Goal: Information Seeking & Learning: Understand process/instructions

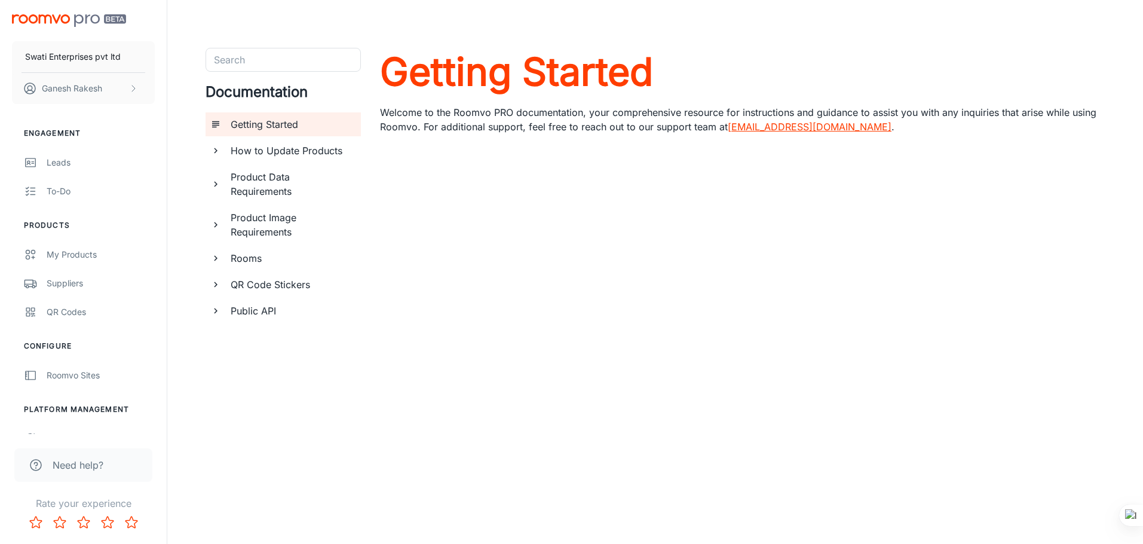
scroll to position [50, 0]
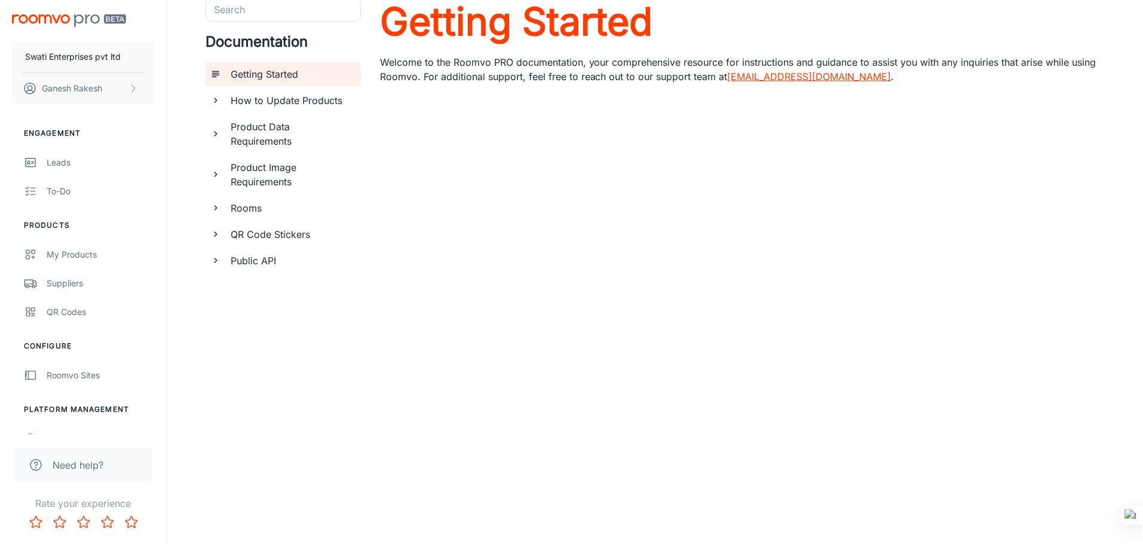
click at [751, 72] on link "[EMAIL_ADDRESS][DOMAIN_NAME]" at bounding box center [809, 76] width 164 height 12
click at [771, 71] on link "[EMAIL_ADDRESS][DOMAIN_NAME]" at bounding box center [809, 76] width 164 height 12
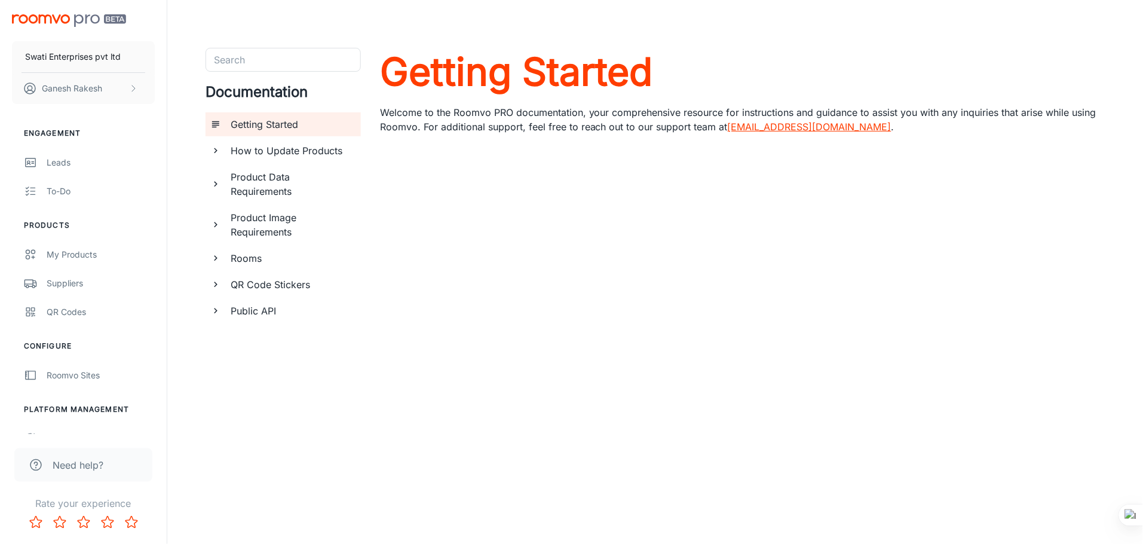
click at [259, 145] on h6 "How to Update Products" at bounding box center [291, 150] width 121 height 14
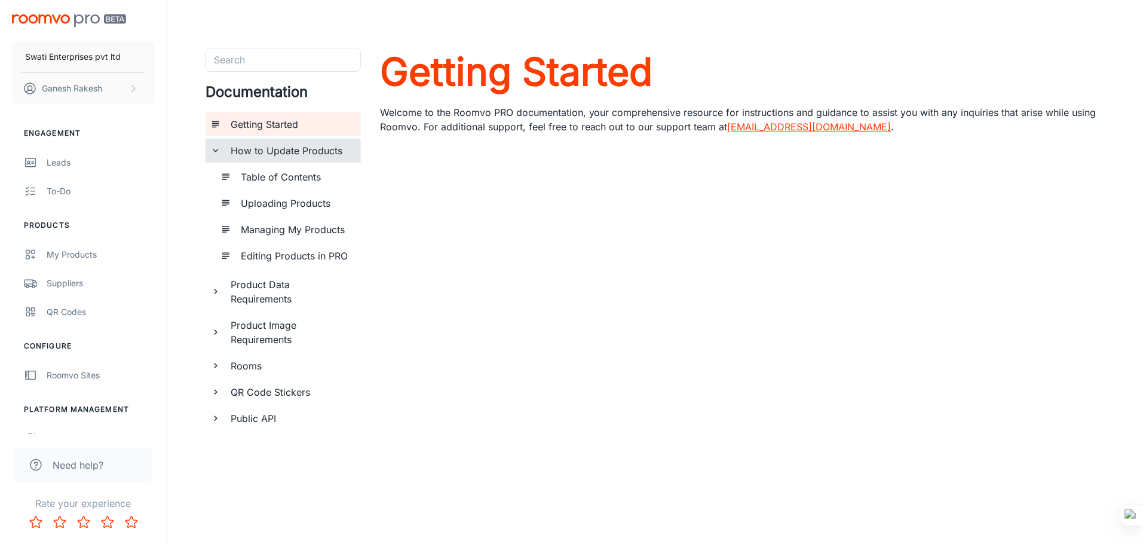
click at [295, 202] on h6 "Uploading Products" at bounding box center [296, 203] width 110 height 14
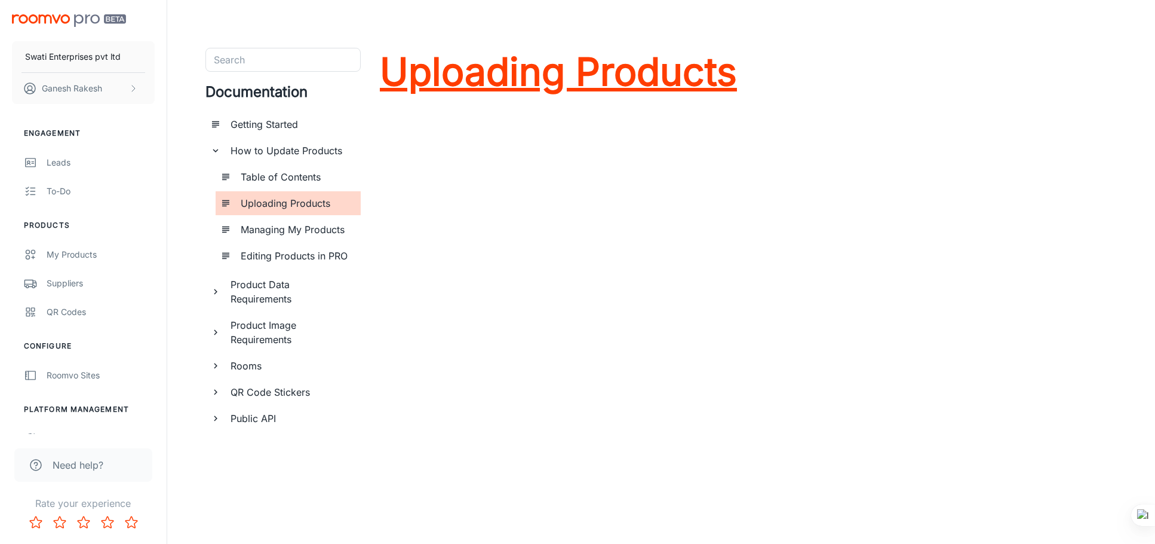
click at [508, 72] on h1 "Uploading Products" at bounding box center [558, 72] width 357 height 48
click at [573, 72] on h1 "Uploading Products" at bounding box center [558, 72] width 357 height 48
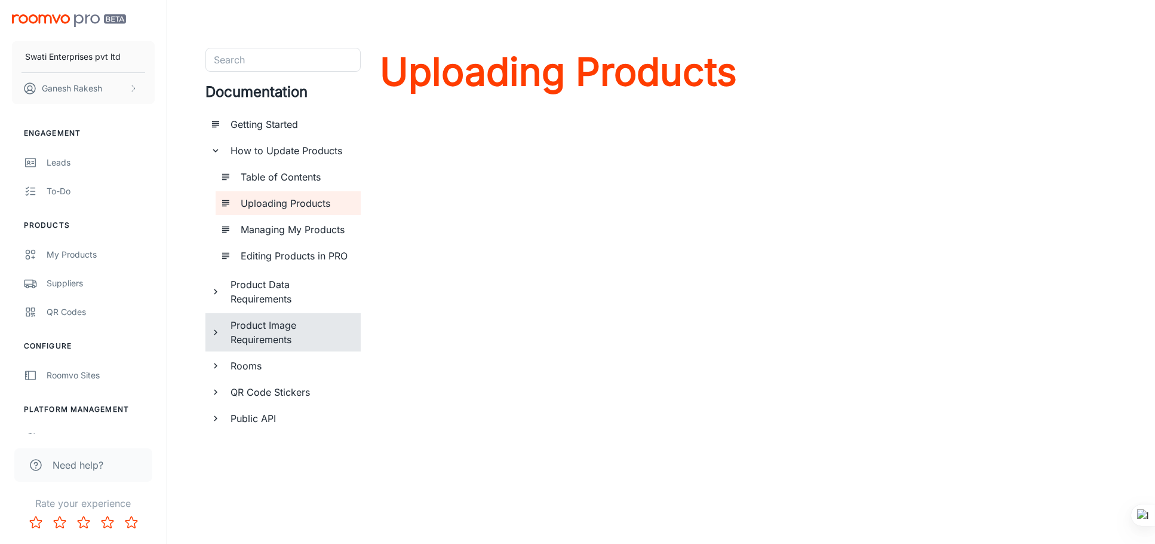
click at [254, 331] on h6 "Product Image Requirements" at bounding box center [291, 332] width 121 height 29
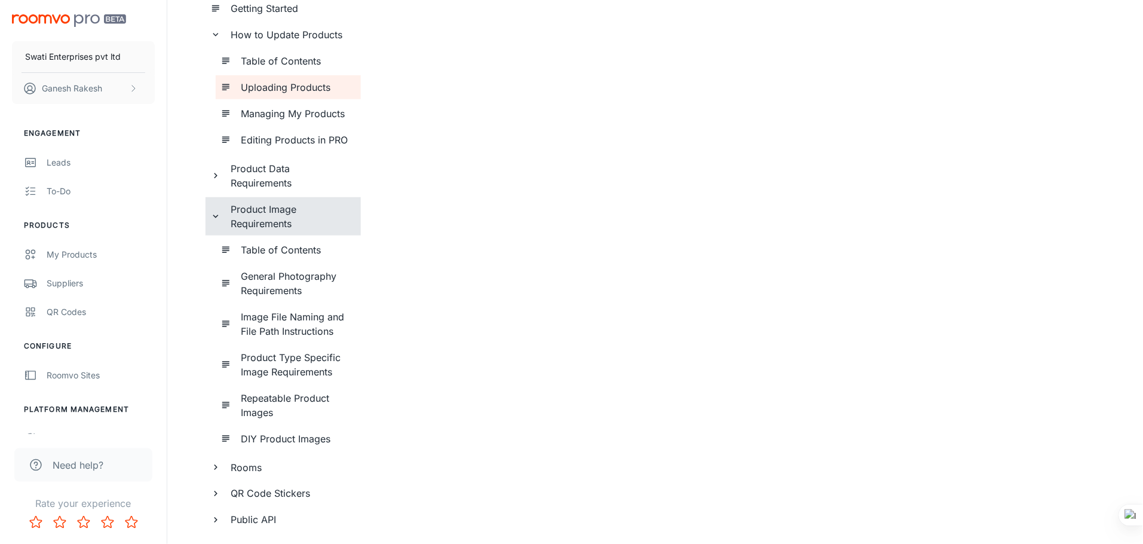
scroll to position [153, 0]
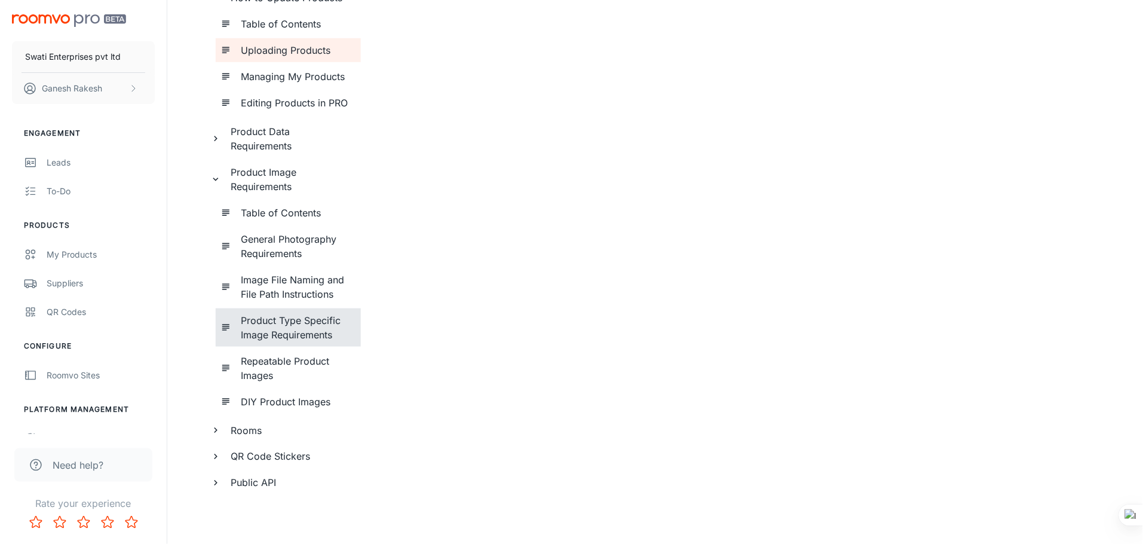
click at [277, 322] on h6 "Product Type Specific Image Requirements" at bounding box center [296, 327] width 110 height 29
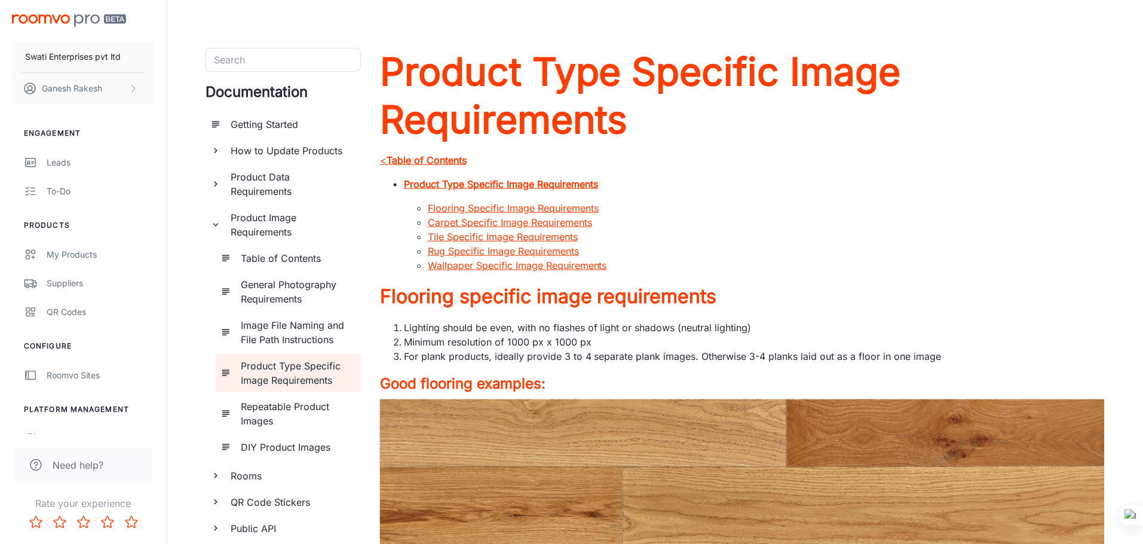
click at [271, 80] on div "Documentation Getting Started How to Update Products Product Data Requirements …" at bounding box center [282, 307] width 155 height 471
click at [267, 63] on input "Search" at bounding box center [273, 59] width 128 height 17
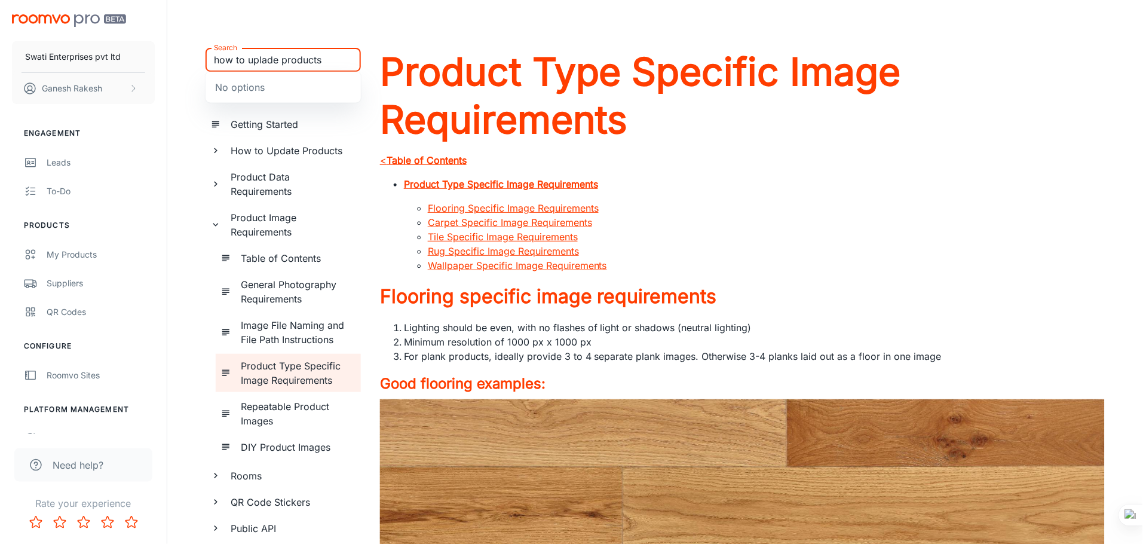
type input "how to uplade products"
click at [245, 122] on h6 "Getting Started" at bounding box center [291, 124] width 121 height 14
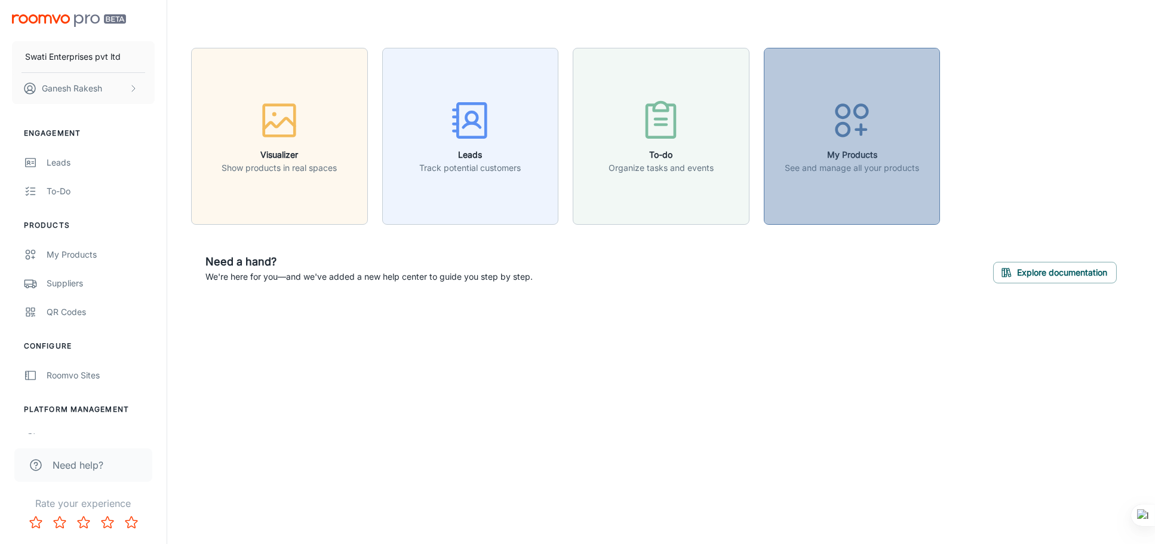
click at [840, 136] on circle "button" at bounding box center [843, 129] width 13 height 13
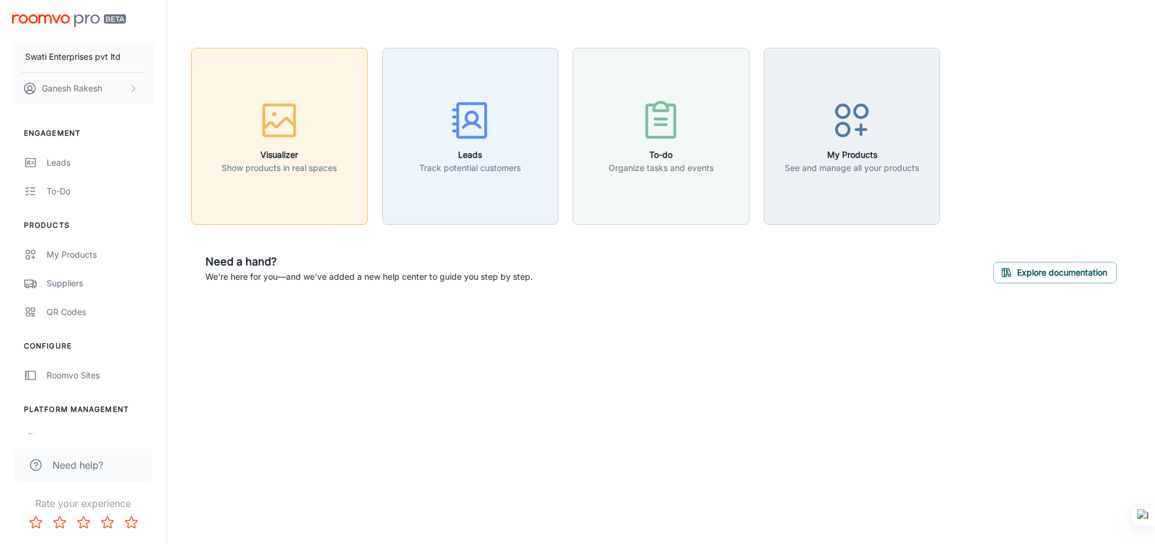
click at [253, 119] on div "button" at bounding box center [279, 123] width 115 height 50
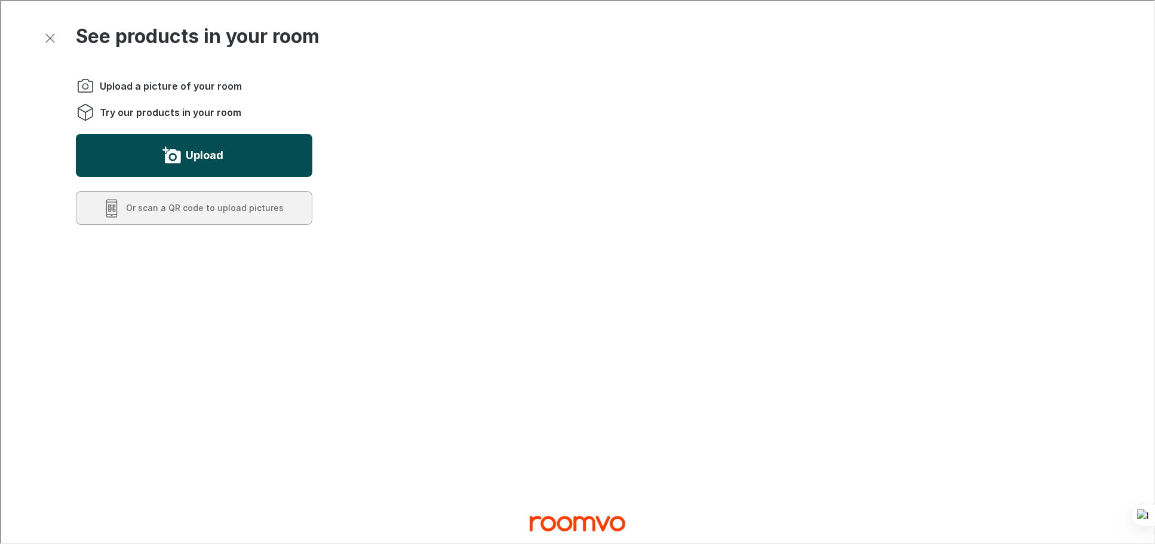
click at [181, 150] on button "Upload" at bounding box center [193, 154] width 237 height 43
click at [177, 151] on icon "Upload a picture of your room" at bounding box center [172, 155] width 16 height 14
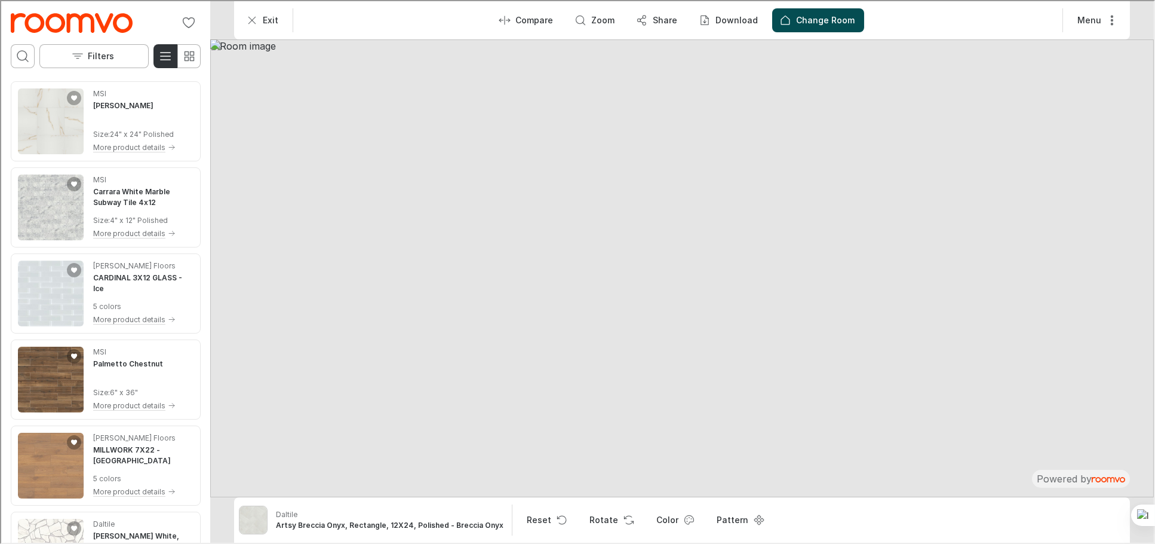
click at [813, 18] on p "Change Room" at bounding box center [824, 19] width 59 height 12
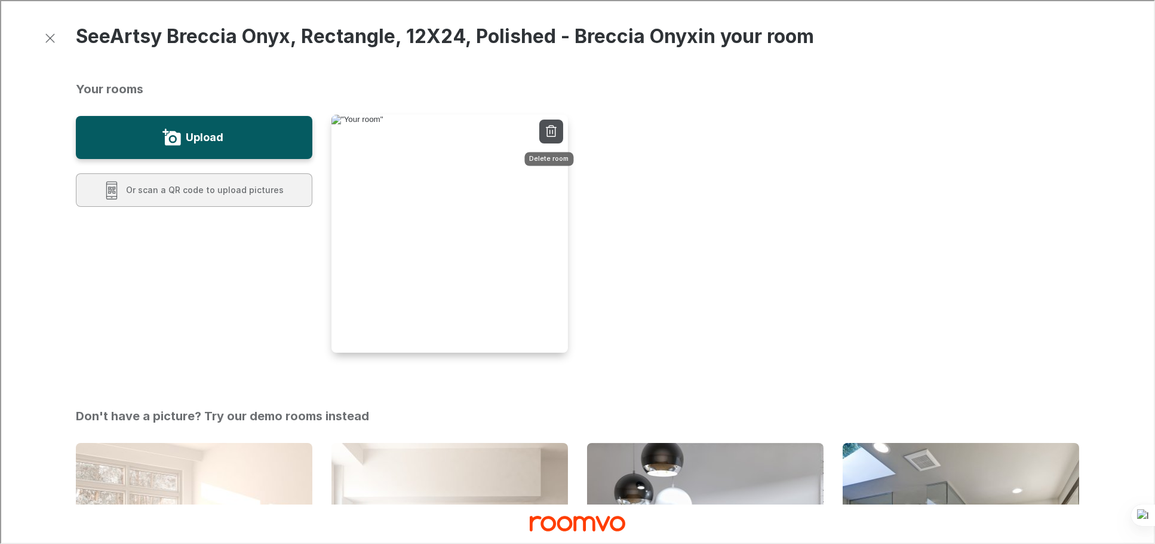
click at [543, 137] on icon "Delete room" at bounding box center [550, 130] width 14 height 14
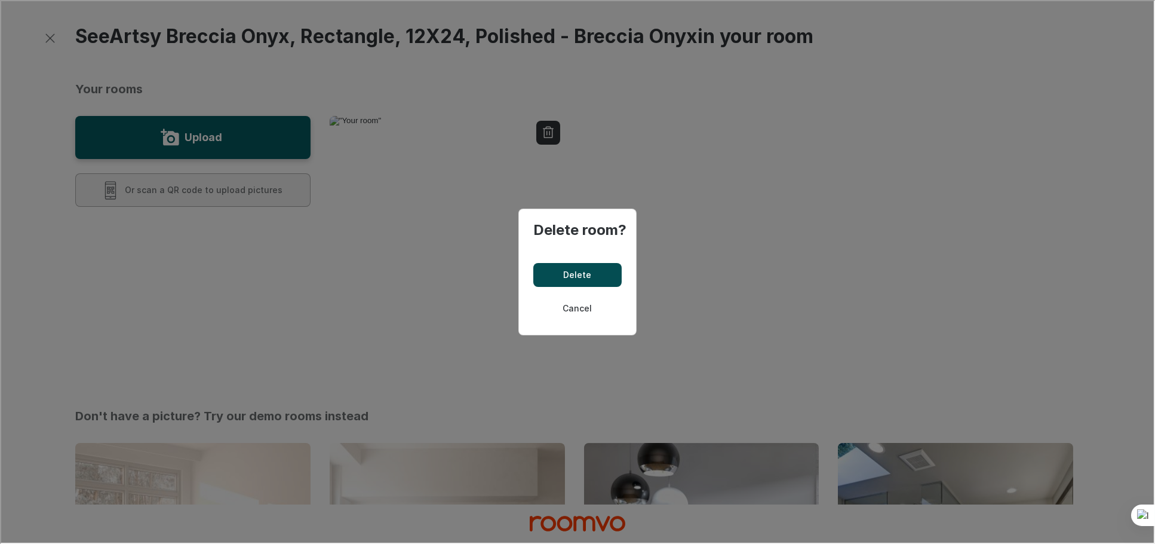
click at [584, 281] on button "Delete" at bounding box center [576, 274] width 88 height 24
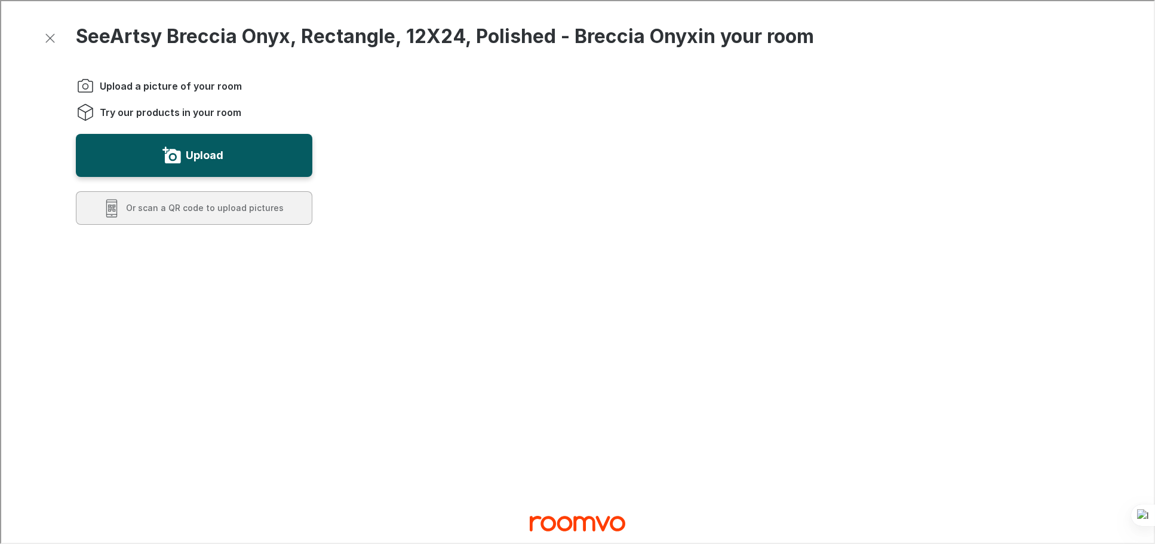
click at [818, 335] on video "You will be able to see the selected and other products in your room." at bounding box center [747, 411] width 662 height 662
click at [489, 308] on video "You will be able to see the selected and other products in your room." at bounding box center [747, 411] width 662 height 662
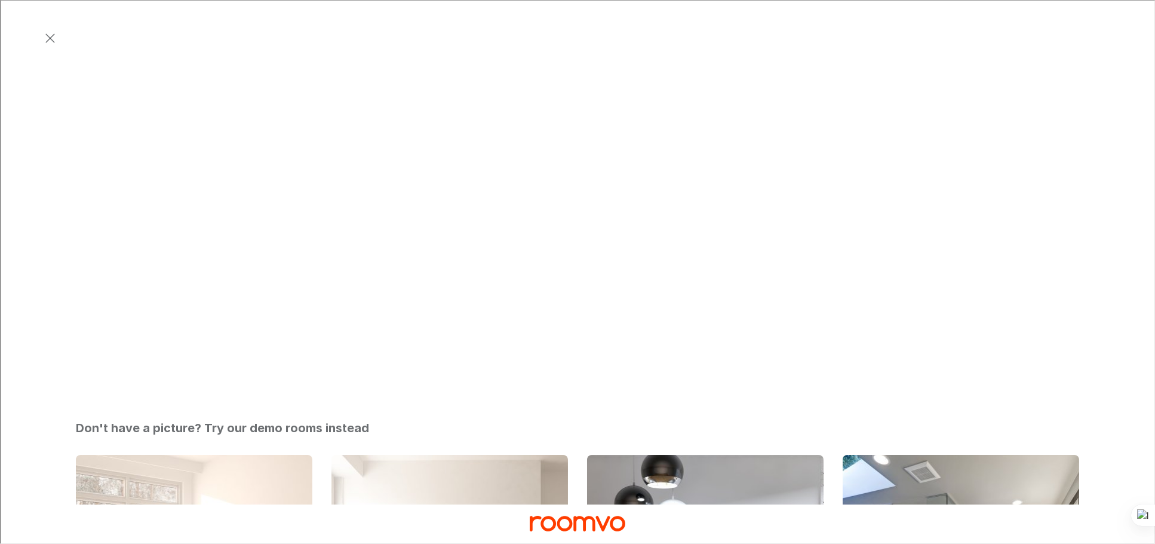
scroll to position [501, 0]
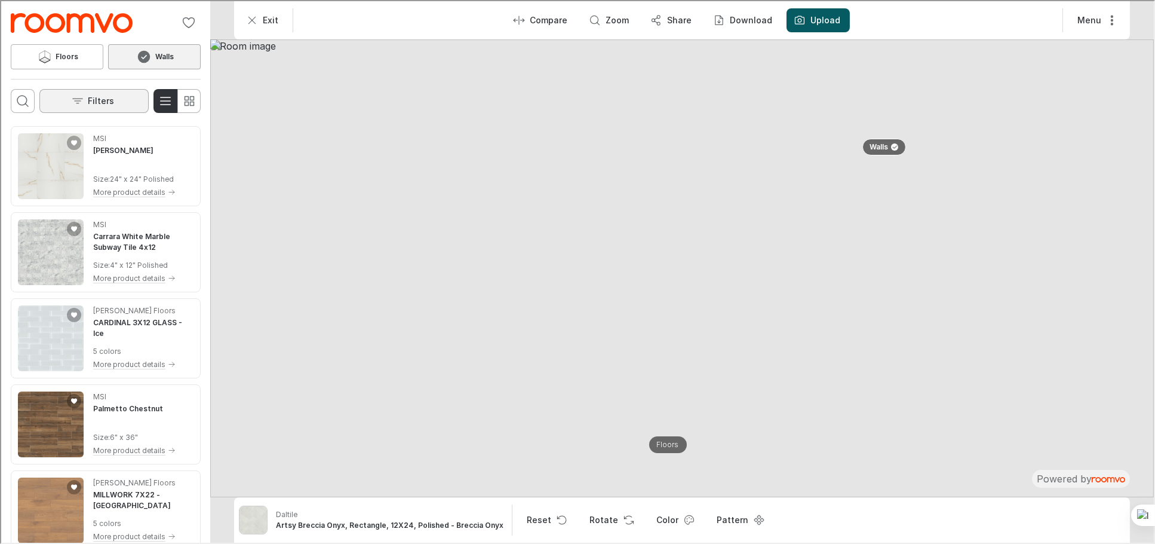
click at [70, 101] on button "Filters" at bounding box center [92, 100] width 109 height 24
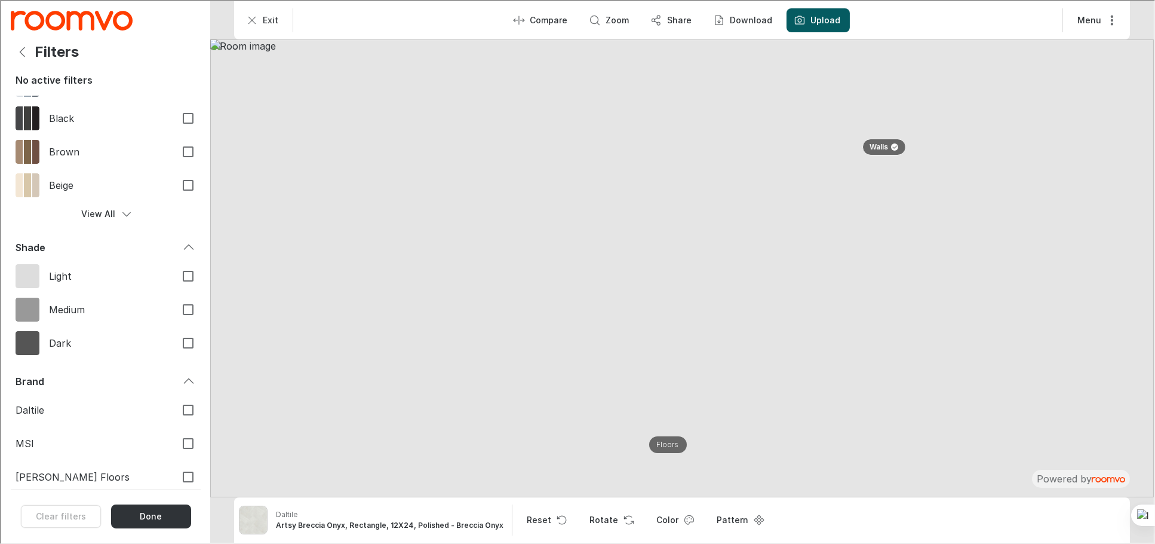
scroll to position [221, 0]
click at [23, 406] on span "Daltile" at bounding box center [89, 406] width 151 height 13
click at [174, 406] on input "Daltile" at bounding box center [186, 406] width 25 height 25
checkbox input "true"
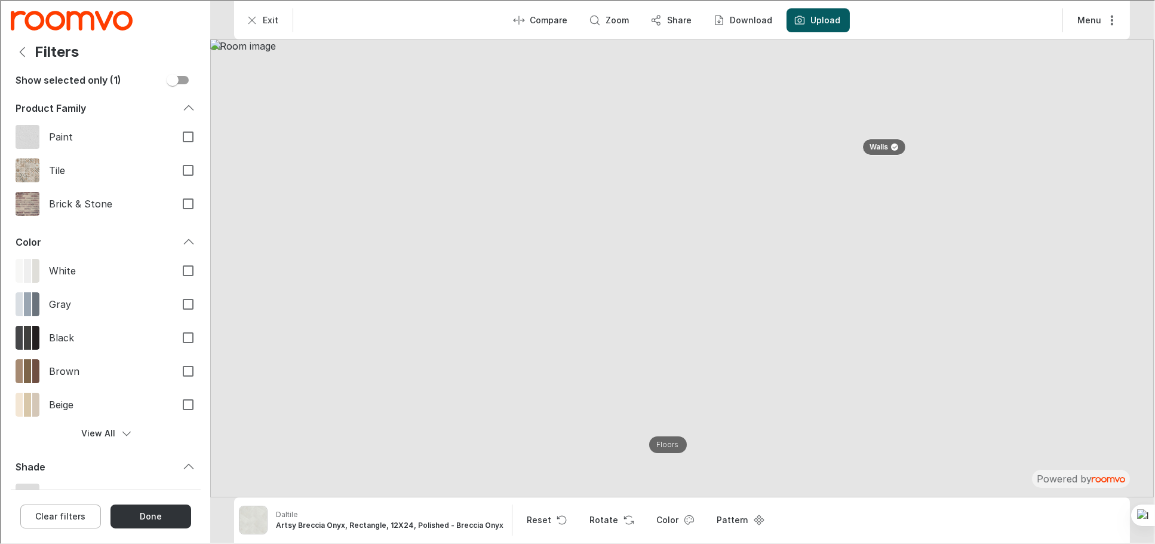
click at [165, 512] on button "Done" at bounding box center [149, 515] width 81 height 24
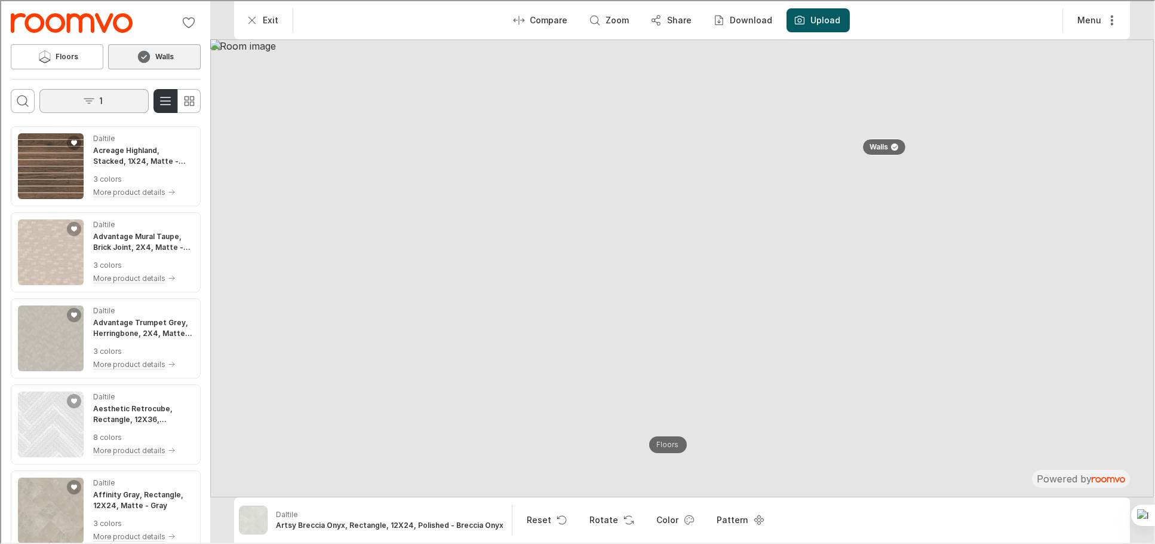
click at [88, 94] on icon "Open the filters menu" at bounding box center [88, 100] width 12 height 12
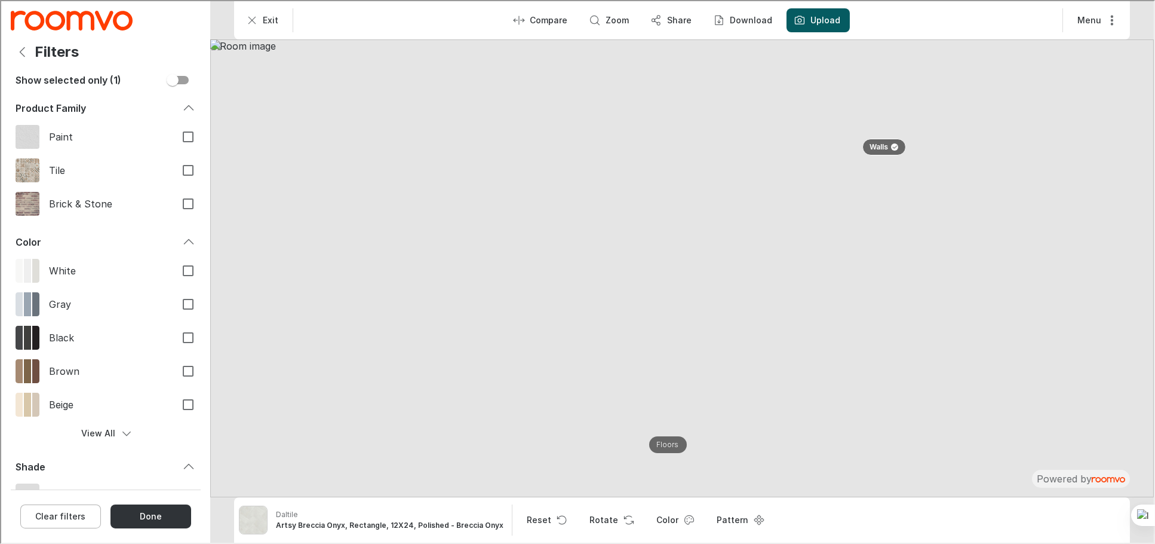
click at [56, 515] on button "Clear filters" at bounding box center [59, 515] width 81 height 24
checkbox input "false"
click at [22, 50] on icon "Back" at bounding box center [21, 51] width 14 height 14
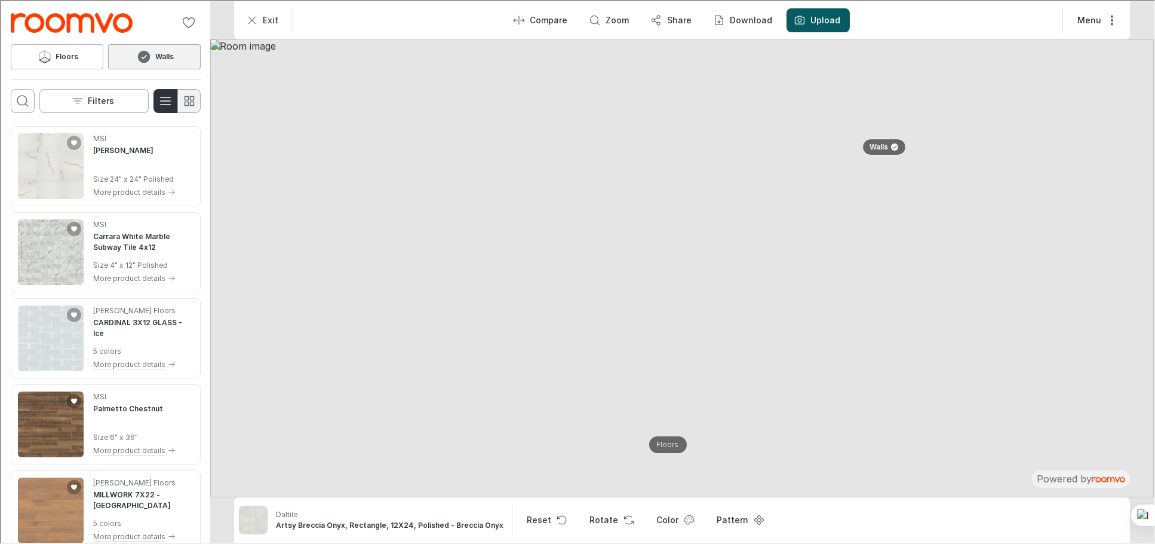
click at [189, 99] on icon "Switch to simple view" at bounding box center [188, 100] width 14 height 14
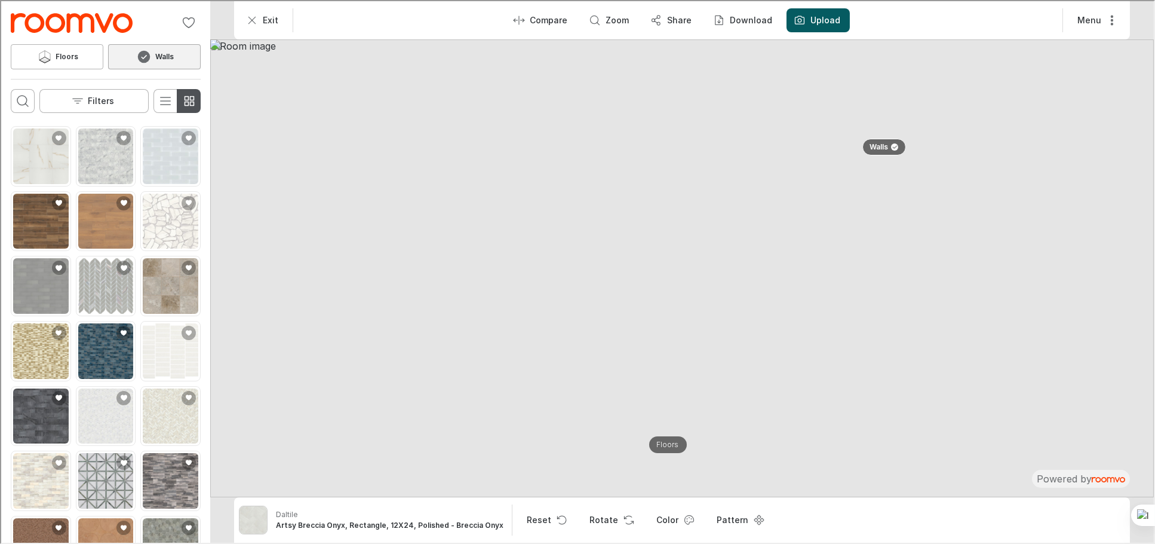
click at [189, 99] on icon "Switch to simple view" at bounding box center [188, 100] width 14 height 14
click at [157, 102] on icon "Switch to detail view" at bounding box center [164, 100] width 14 height 14
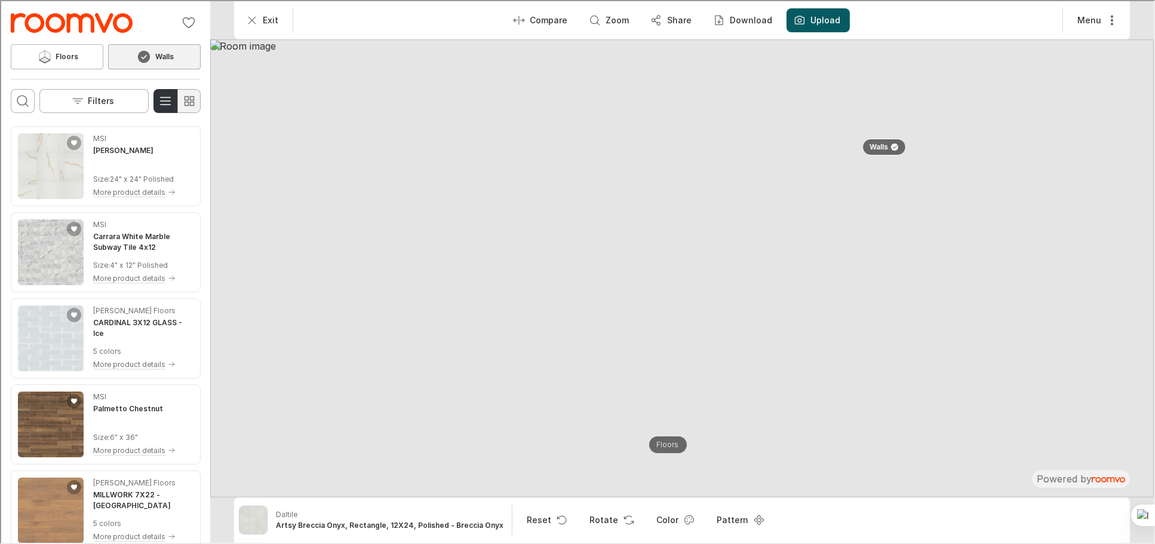
click at [195, 98] on icon "Switch to simple view" at bounding box center [188, 100] width 14 height 14
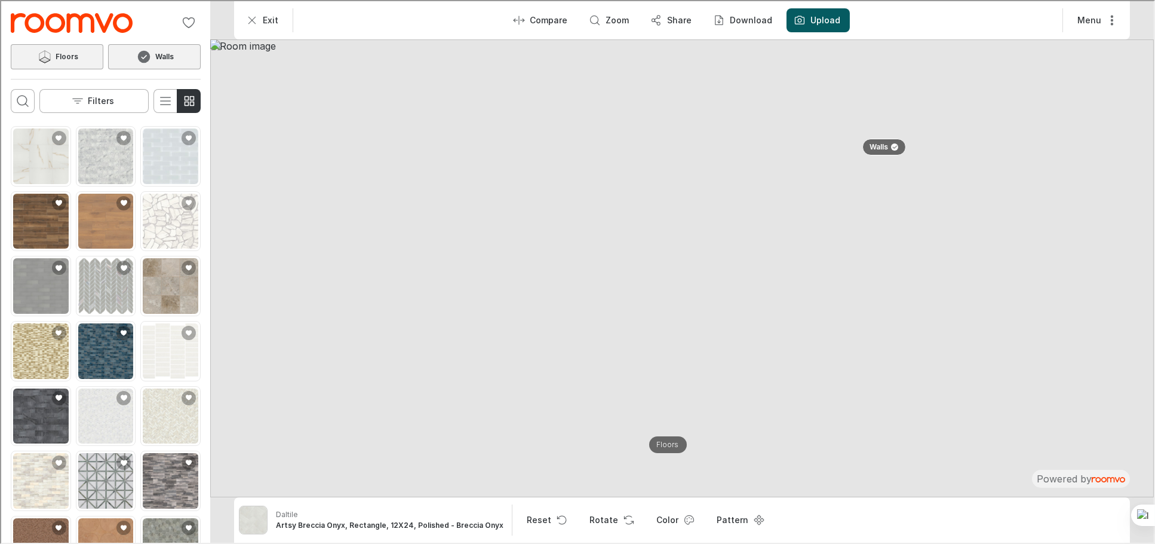
click at [67, 59] on h6 "Floors" at bounding box center [66, 55] width 23 height 11
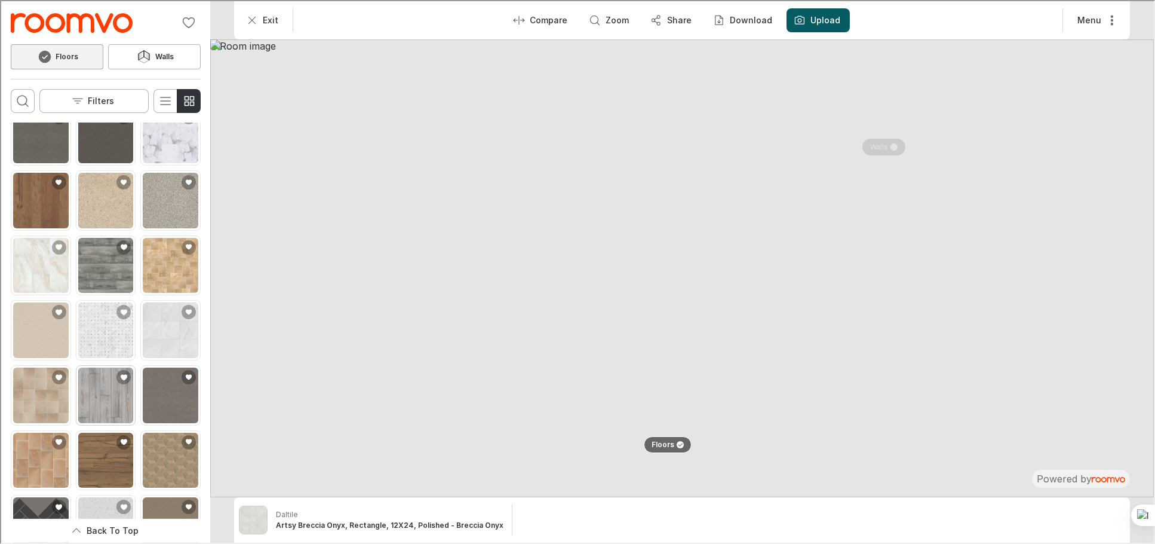
scroll to position [1139, 0]
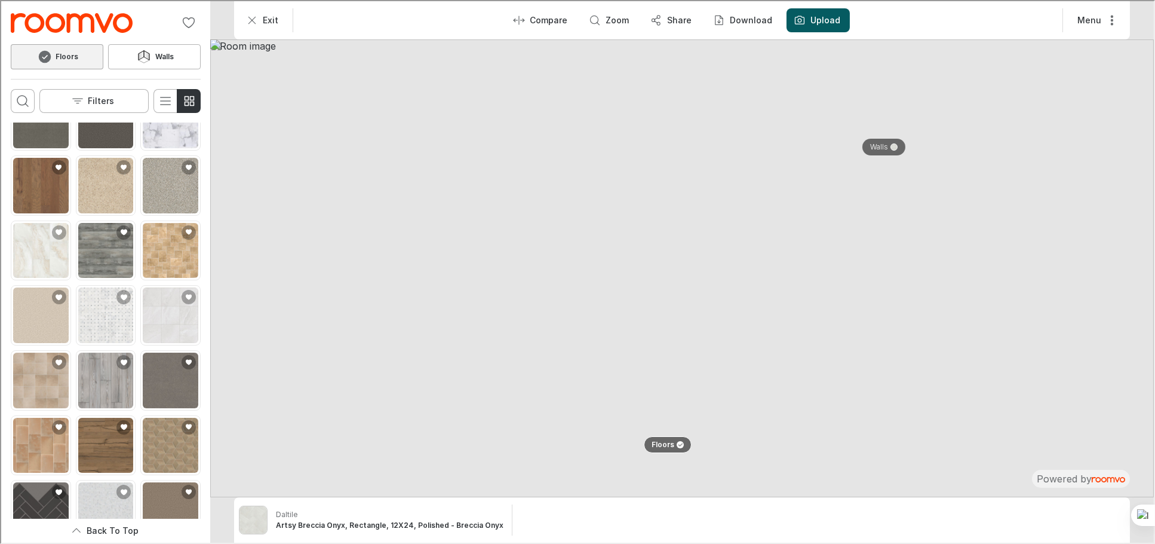
click at [159, 40] on div "0 Floors Walls Filters" at bounding box center [104, 60] width 209 height 121
click at [156, 54] on h6 "Walls" at bounding box center [163, 55] width 19 height 11
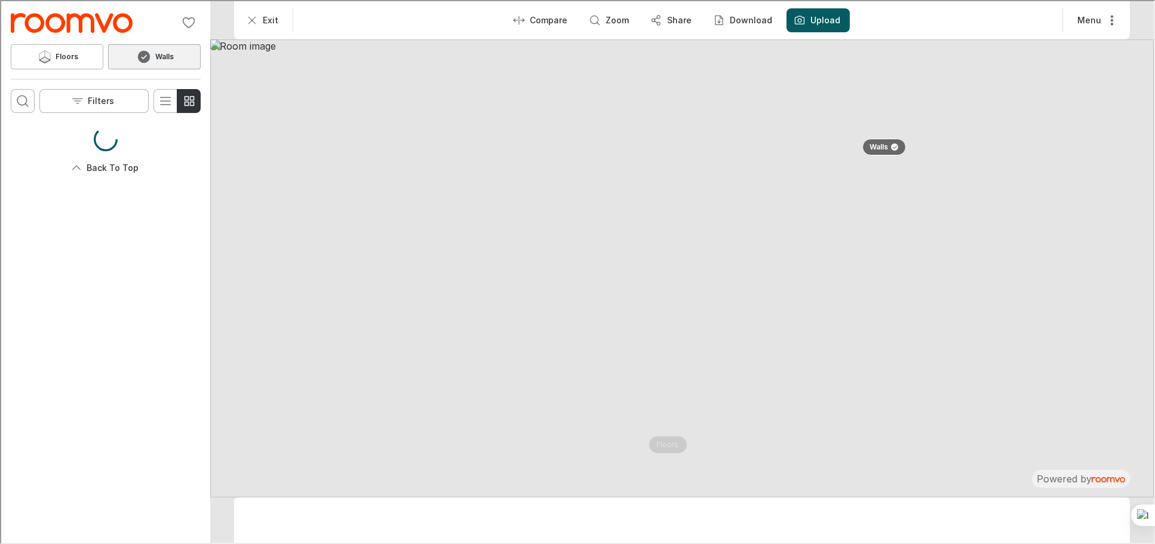
scroll to position [0, 0]
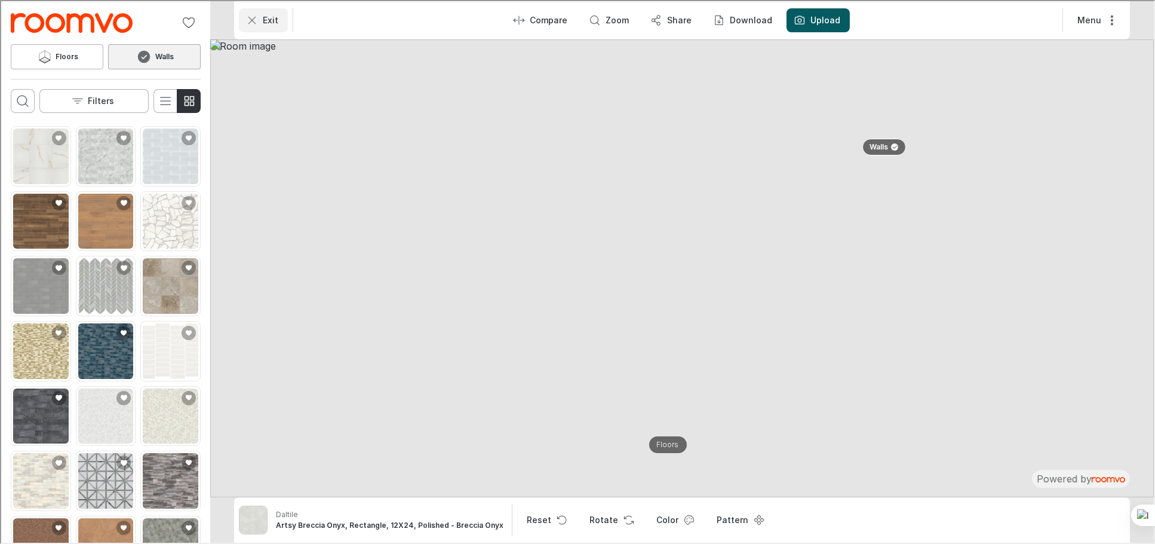
click at [250, 16] on icon "Exit" at bounding box center [251, 19] width 12 height 12
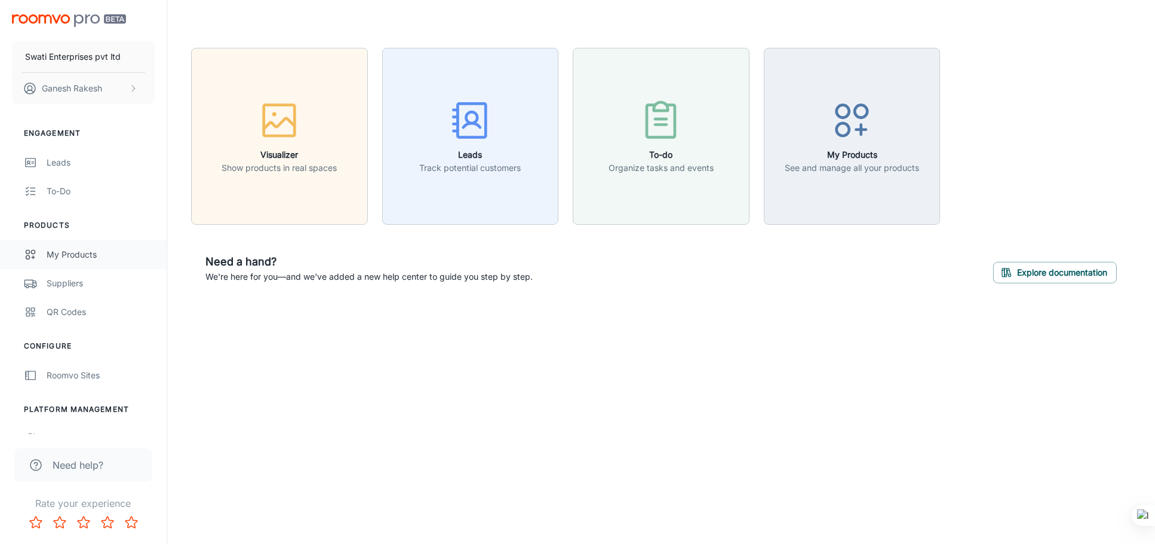
click at [76, 250] on div "My Products" at bounding box center [101, 254] width 108 height 13
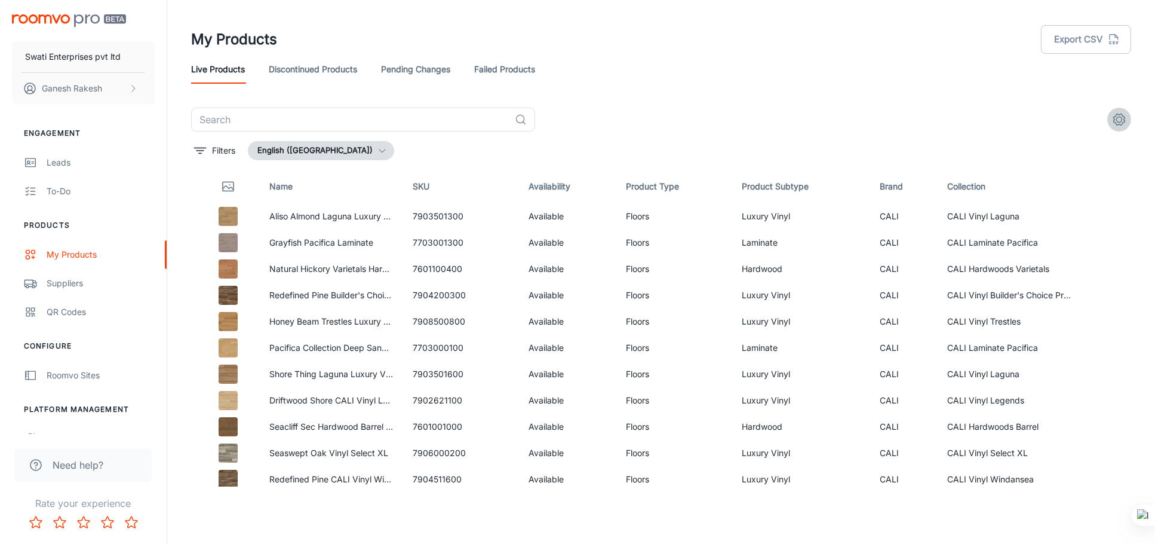
click at [1120, 119] on icon "settings" at bounding box center [1119, 119] width 14 height 14
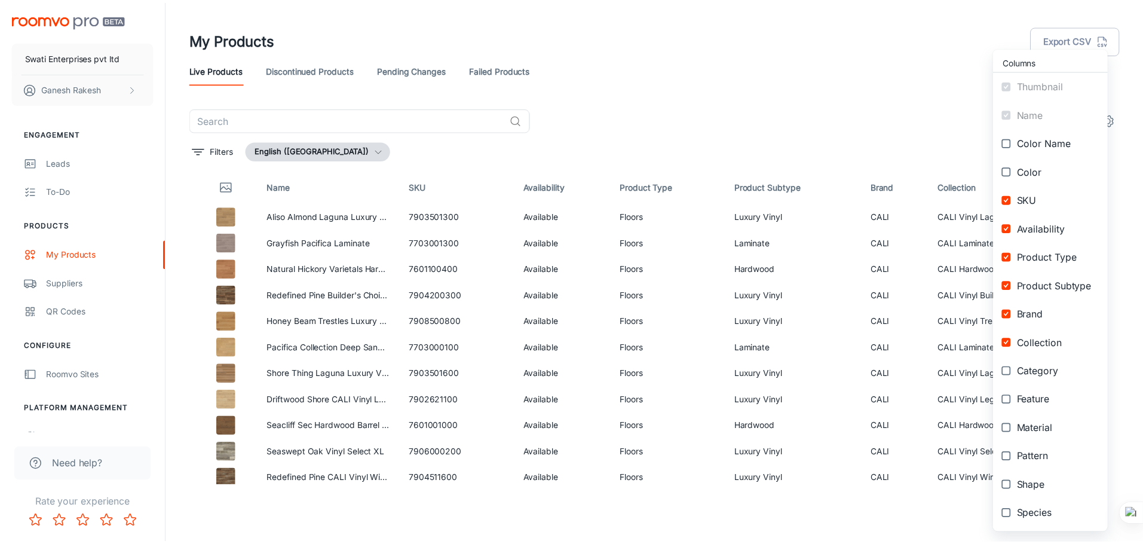
scroll to position [114, 0]
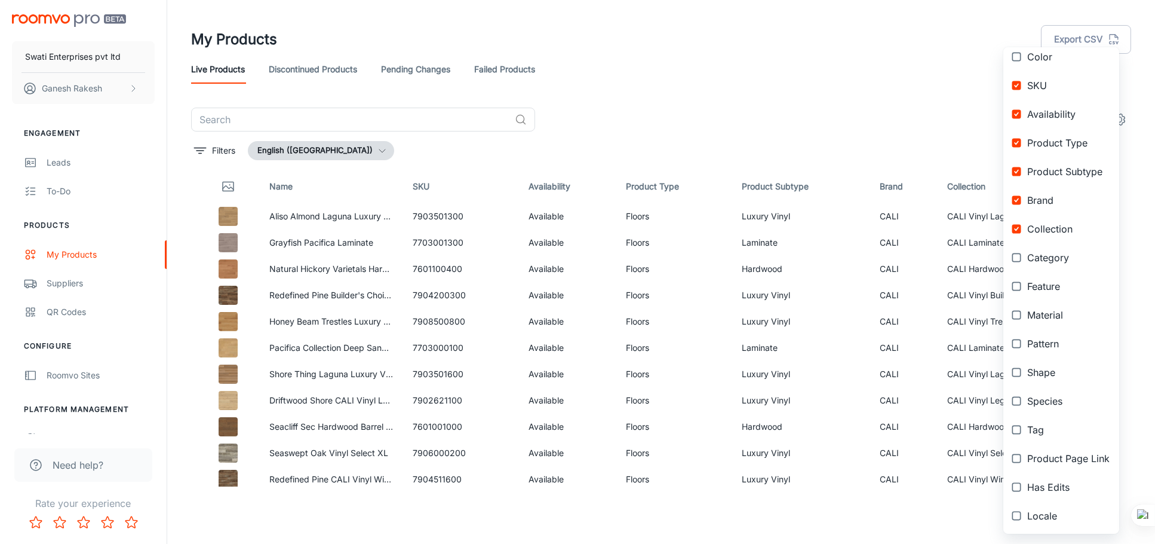
click at [767, 85] on div at bounding box center [577, 272] width 1155 height 544
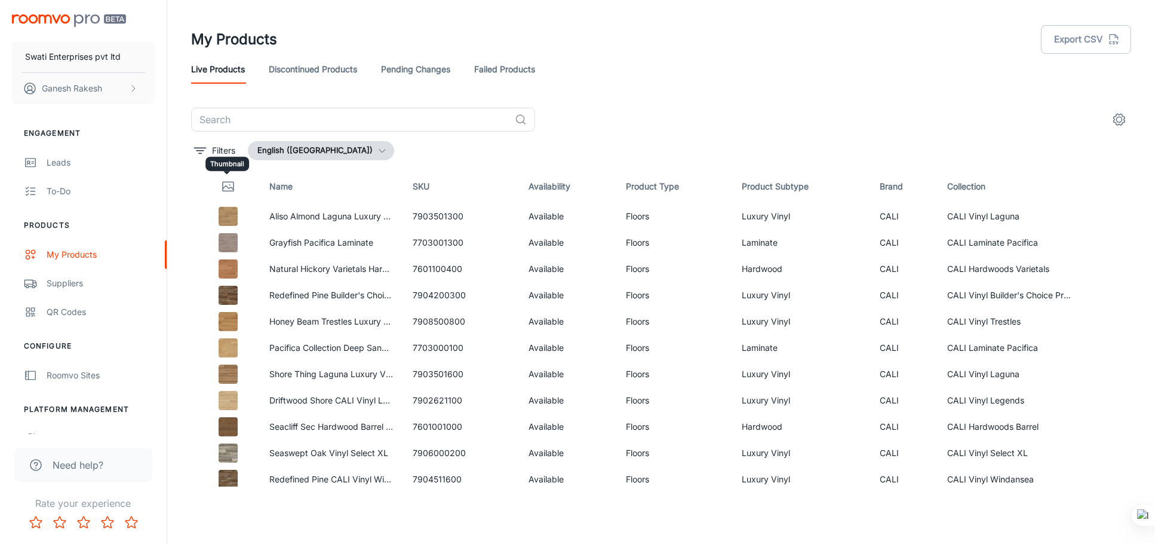
click at [227, 184] on icon "Thumbnail" at bounding box center [228, 186] width 14 height 14
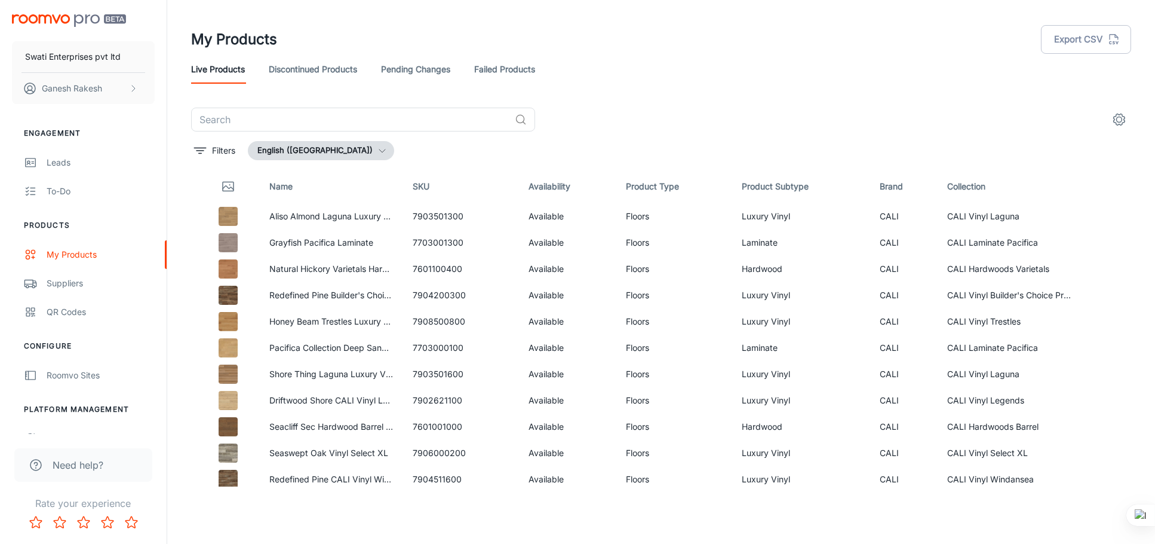
click at [828, 54] on div "My Products Export CSV" at bounding box center [661, 39] width 940 height 31
click at [304, 72] on link "Discontinued Products" at bounding box center [313, 69] width 88 height 29
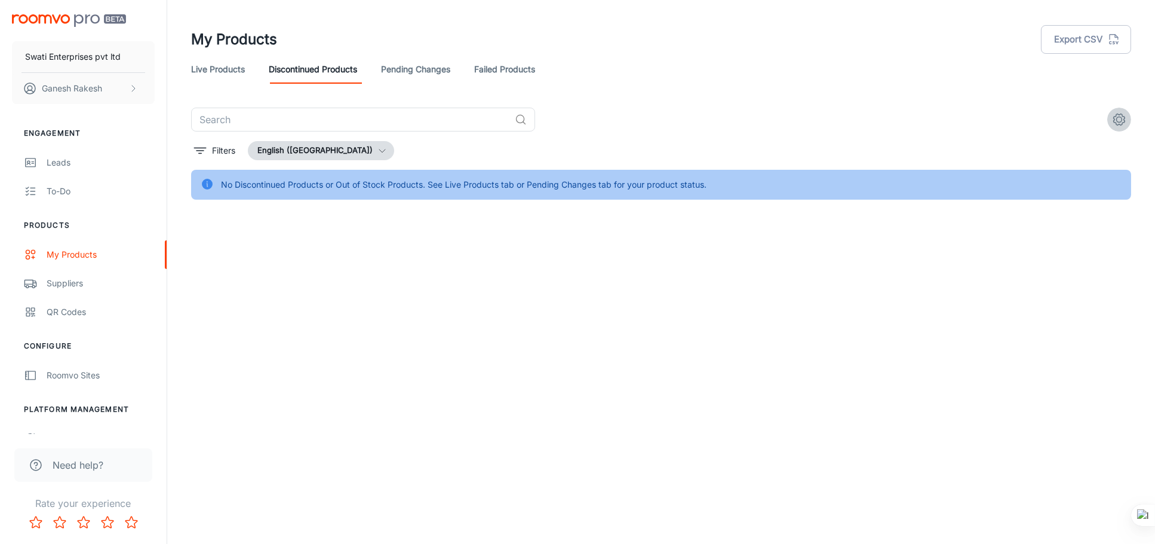
click at [1123, 116] on icon "settings" at bounding box center [1119, 119] width 11 height 11
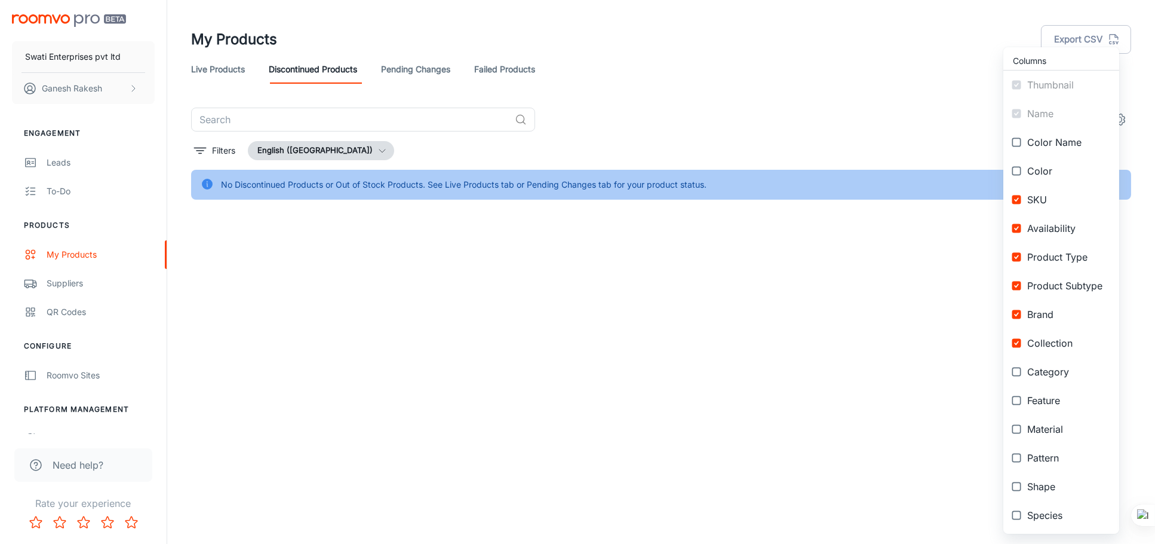
drag, startPoint x: 632, startPoint y: 320, endPoint x: 623, endPoint y: 321, distance: 9.0
click at [631, 320] on div at bounding box center [577, 272] width 1155 height 544
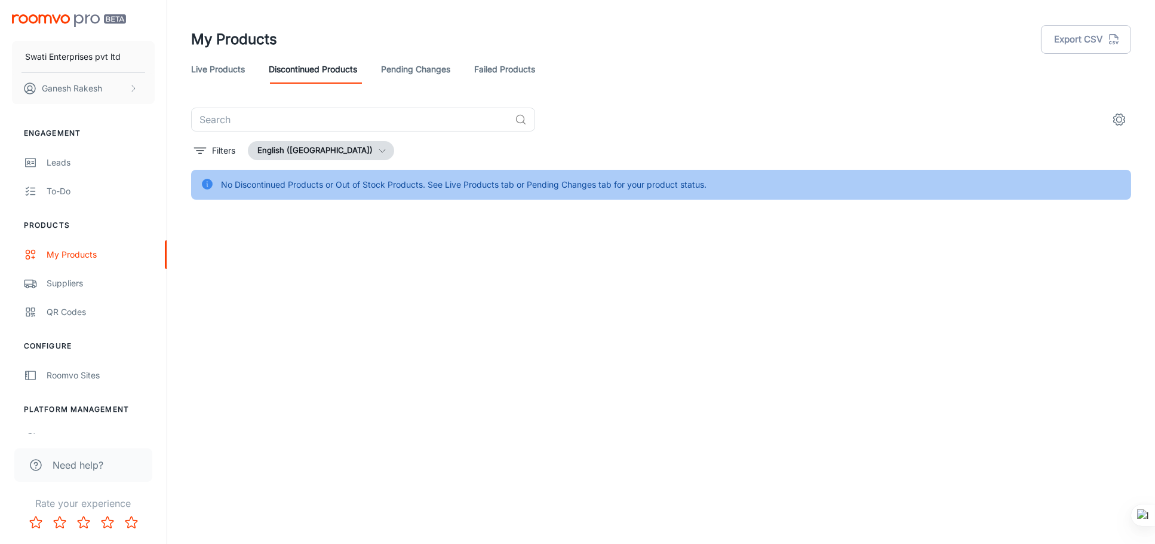
click at [282, 151] on button "English (United States)" at bounding box center [321, 150] width 146 height 19
click at [296, 262] on div at bounding box center [577, 272] width 1155 height 544
click at [434, 71] on link "Pending Changes" at bounding box center [415, 69] width 69 height 29
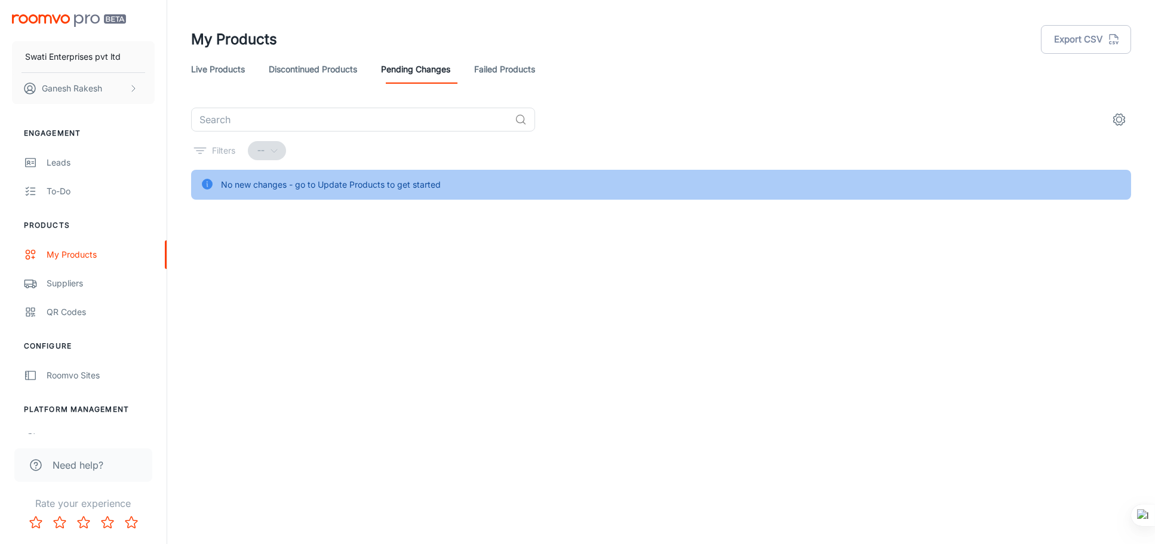
click at [265, 145] on div "--" at bounding box center [267, 150] width 38 height 19
click at [267, 149] on div "--" at bounding box center [267, 150] width 38 height 19
click at [268, 150] on div "--" at bounding box center [267, 150] width 38 height 19
click at [517, 62] on link "Failed Products" at bounding box center [504, 69] width 61 height 29
click at [57, 284] on div "Suppliers" at bounding box center [101, 283] width 108 height 13
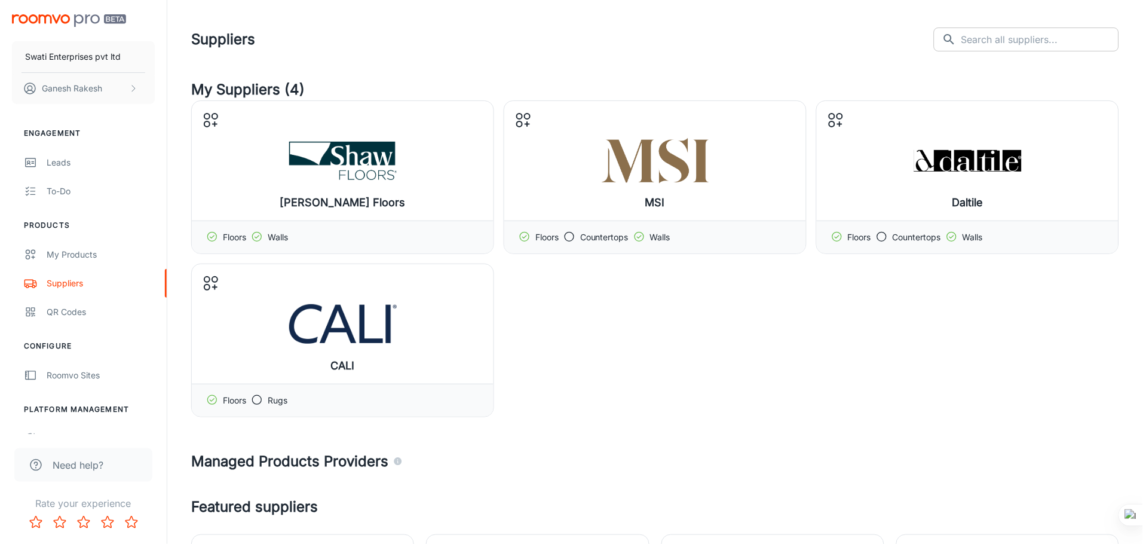
click at [1034, 36] on input "text" at bounding box center [1040, 39] width 158 height 24
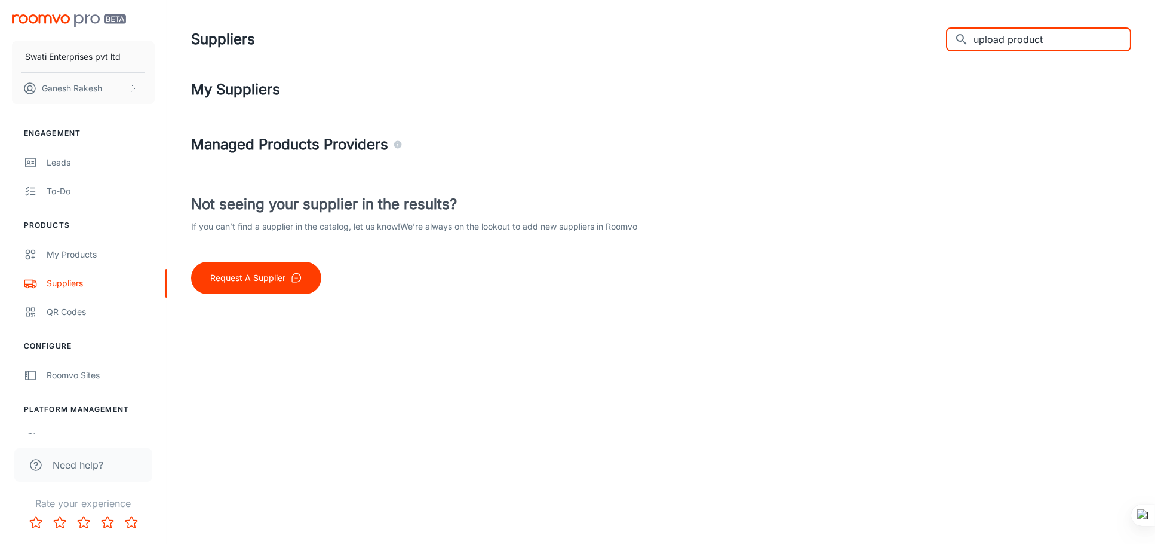
type input "upload product"
click at [245, 275] on p "Request A Supplier" at bounding box center [247, 277] width 75 height 13
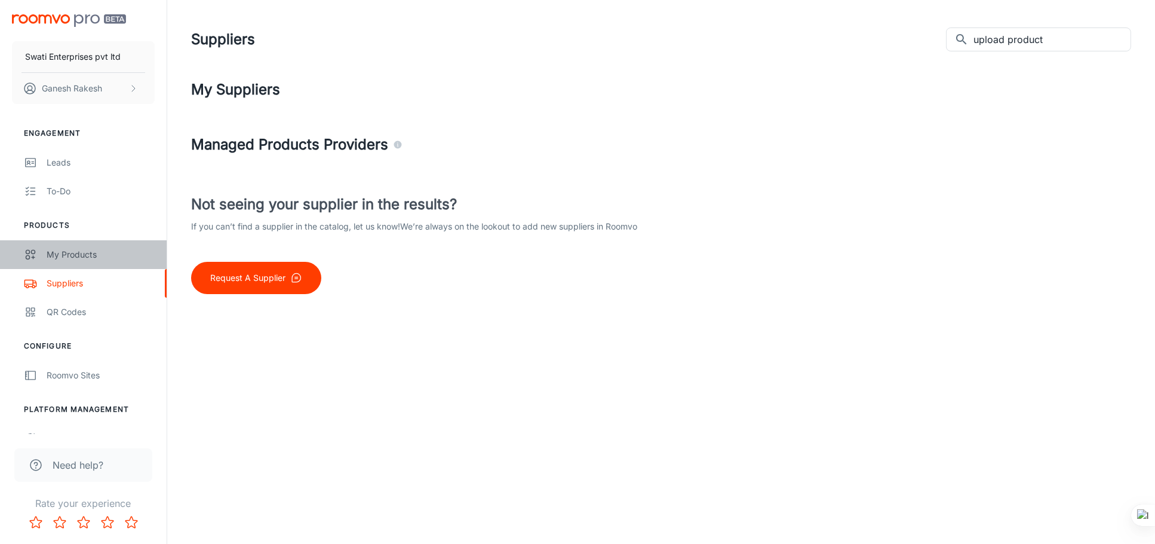
click at [26, 251] on icon "scrollable content" at bounding box center [30, 254] width 13 height 14
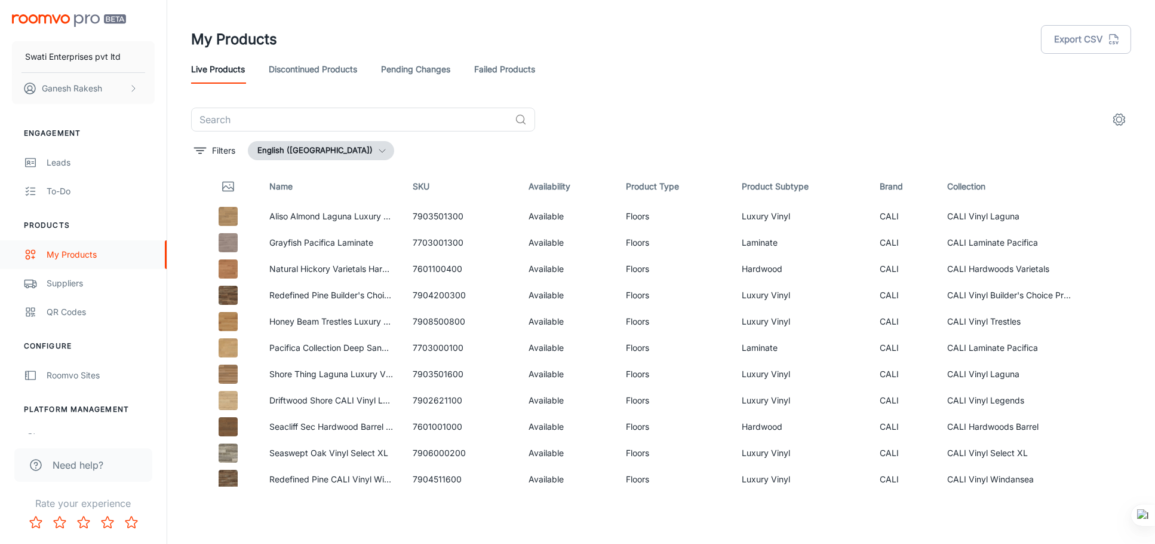
click at [27, 253] on circle "scrollable content" at bounding box center [28, 252] width 4 height 4
click at [99, 53] on p "Swati Enterprises pvt ltd" at bounding box center [73, 56] width 96 height 13
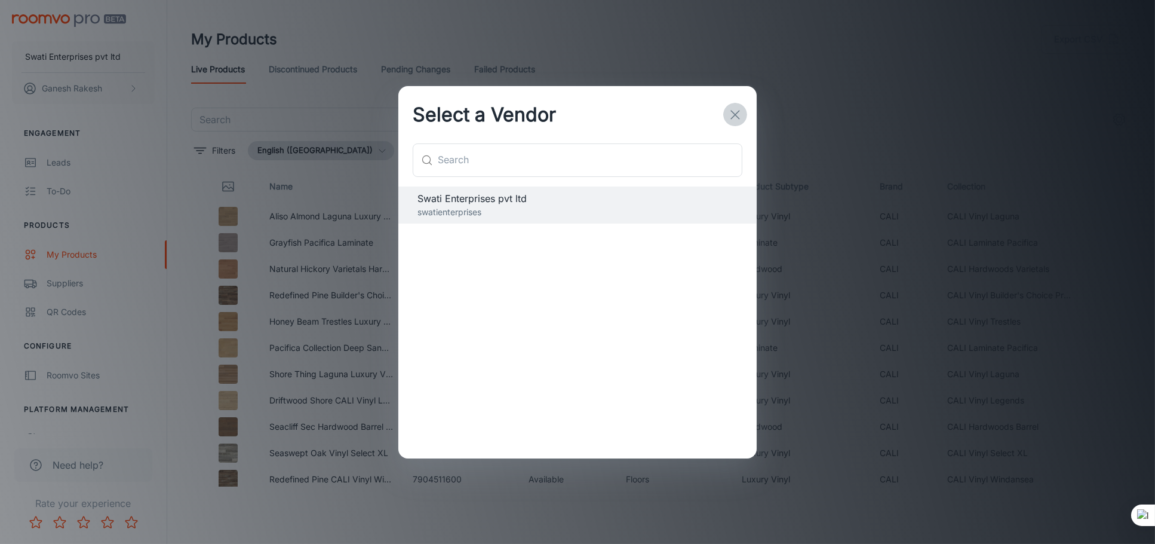
click at [731, 110] on line "button" at bounding box center [735, 114] width 8 height 8
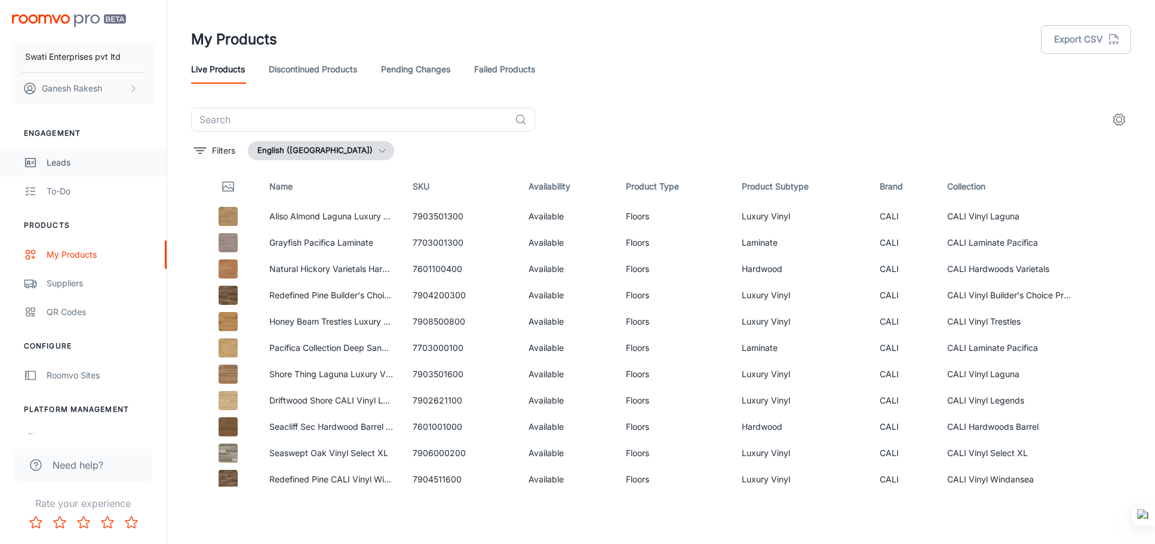
click at [57, 159] on div "Leads" at bounding box center [101, 162] width 108 height 13
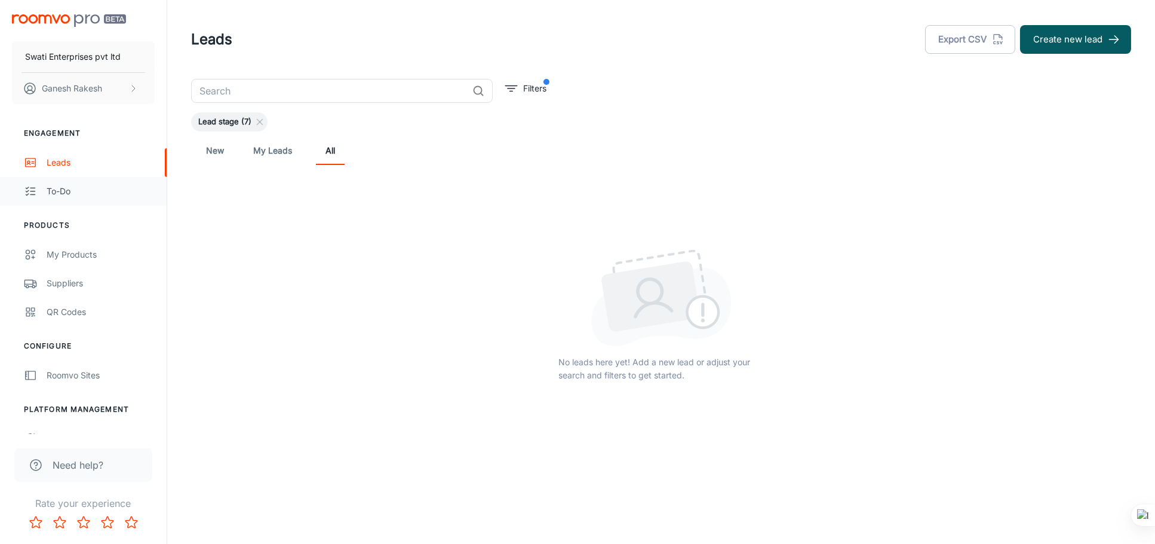
click at [40, 189] on link "To-do" at bounding box center [83, 191] width 167 height 29
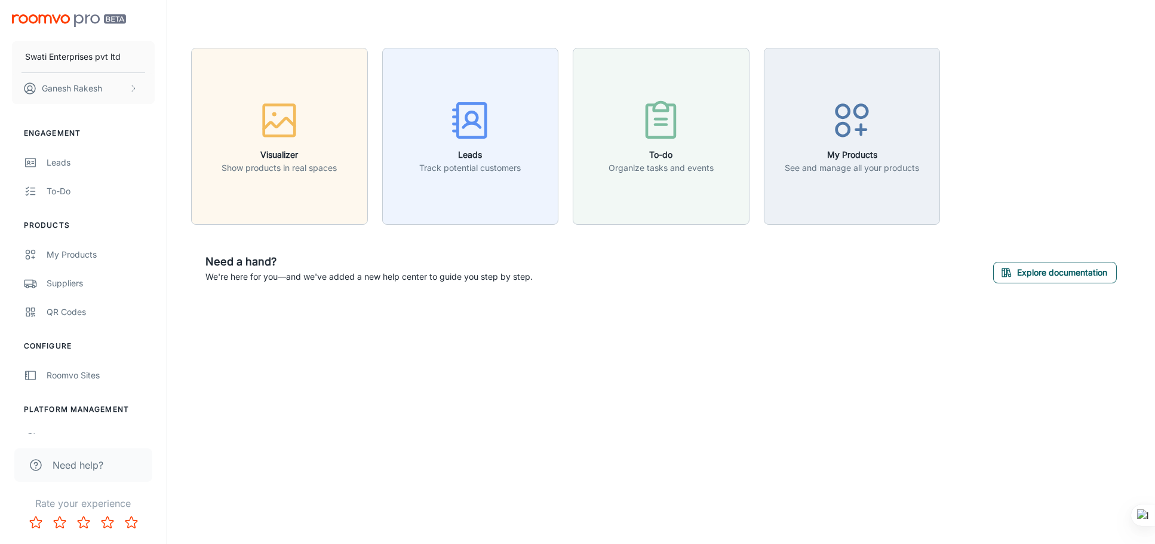
click at [1072, 274] on button "Explore documentation" at bounding box center [1055, 273] width 124 height 22
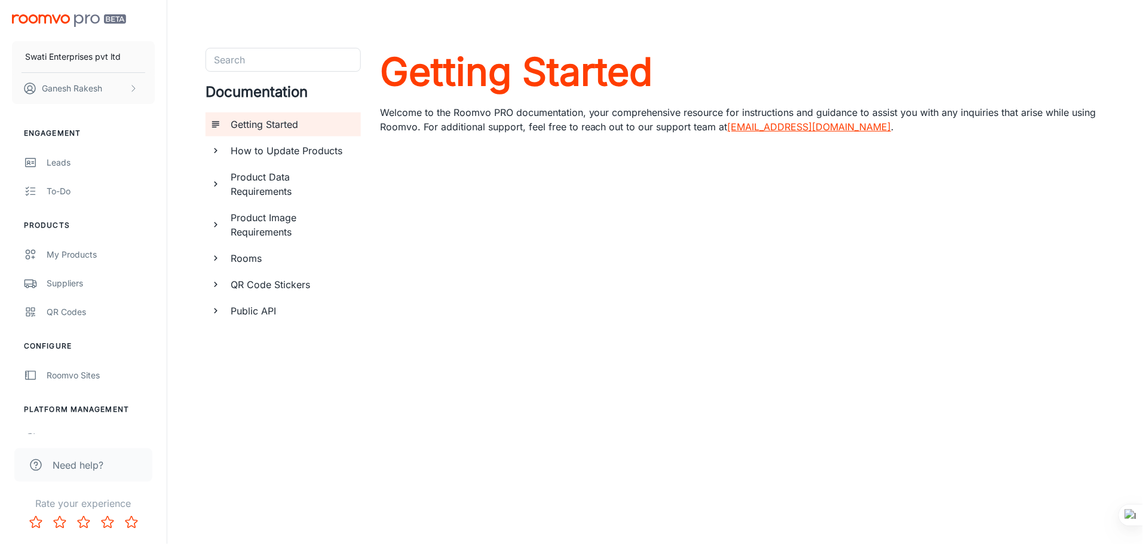
scroll to position [50, 0]
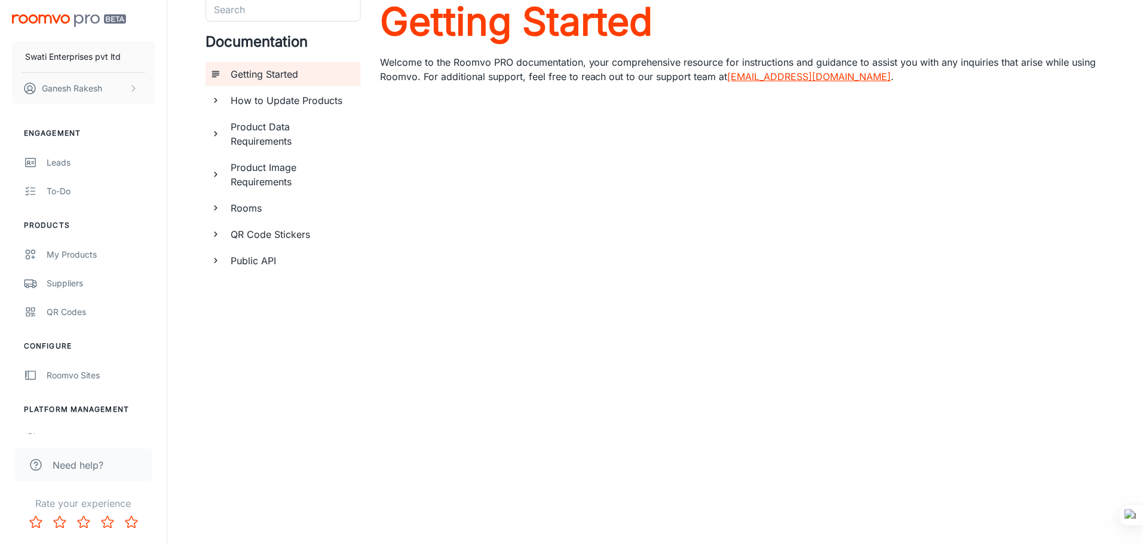
click at [59, 461] on span "Need help?" at bounding box center [78, 465] width 51 height 14
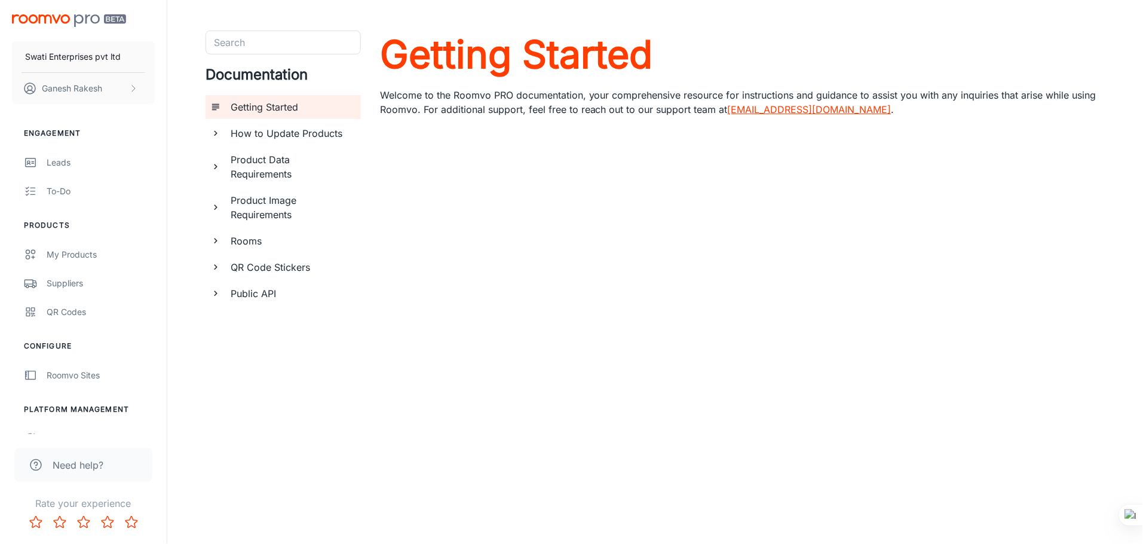
scroll to position [0, 0]
